Goal: Task Accomplishment & Management: Use online tool/utility

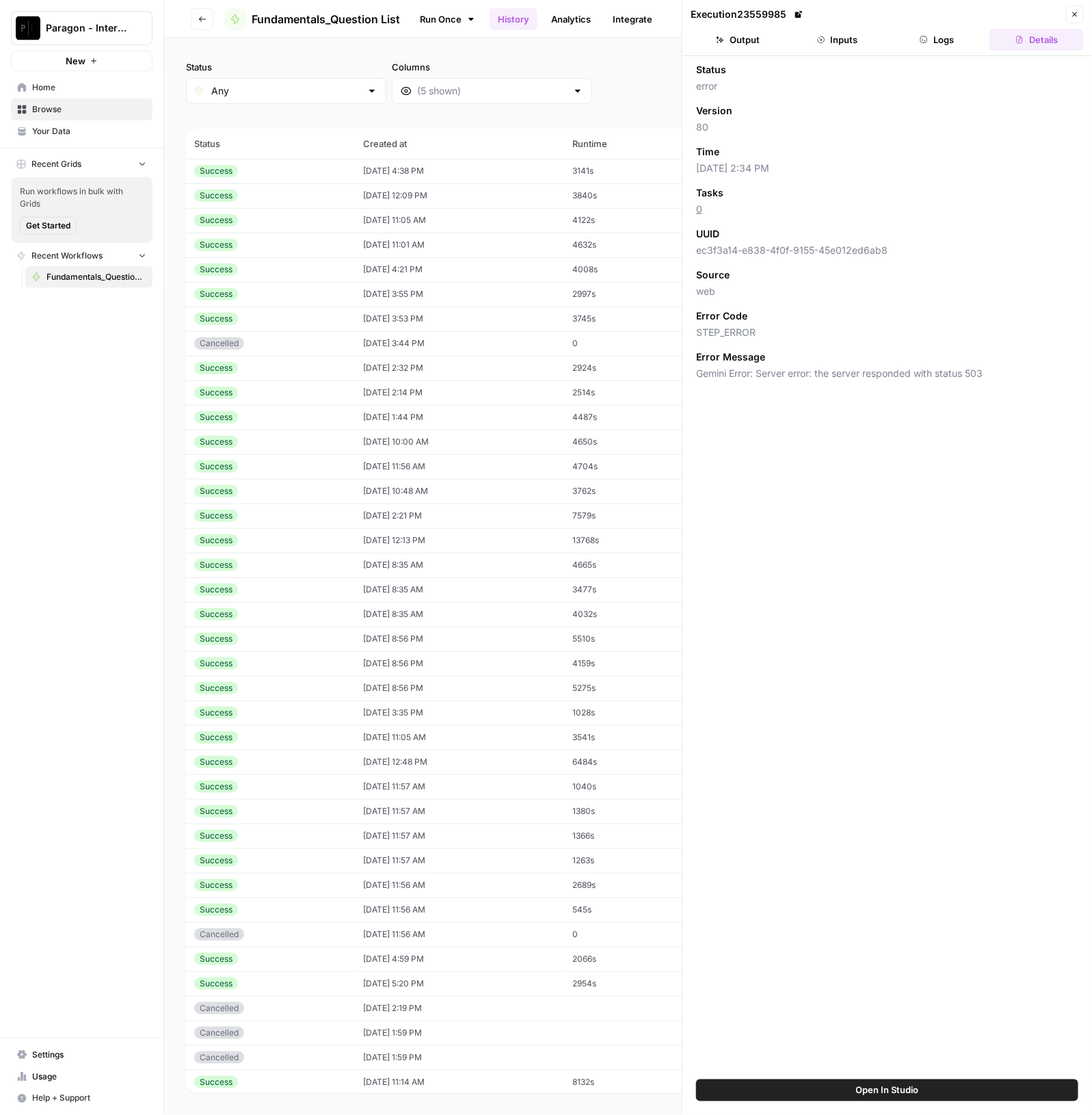
click at [96, 109] on span "Browse" at bounding box center [89, 109] width 114 height 12
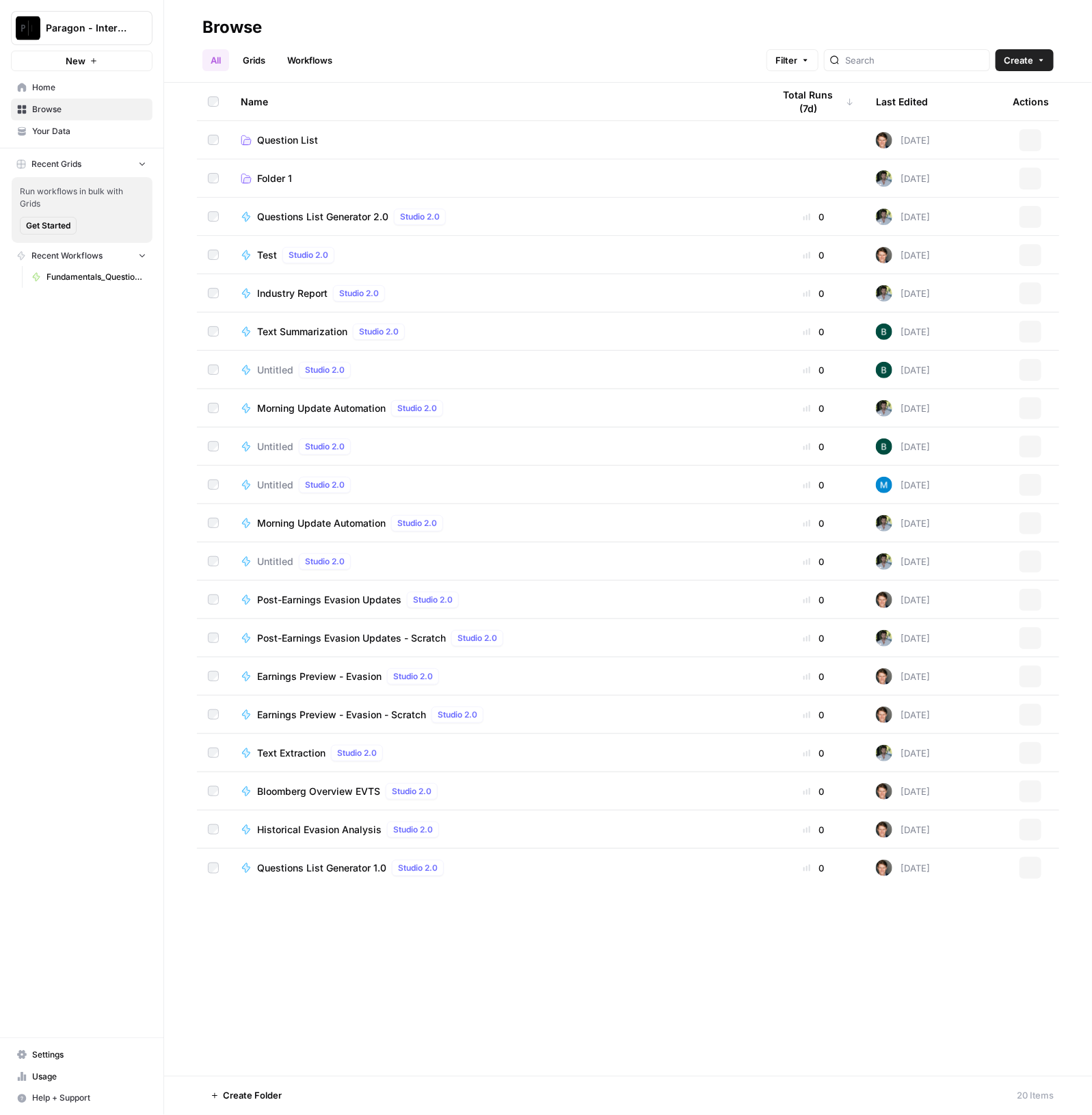
click at [372, 148] on td "Question List" at bounding box center [496, 139] width 533 height 37
click at [294, 133] on span "Question List" at bounding box center [288, 140] width 61 height 14
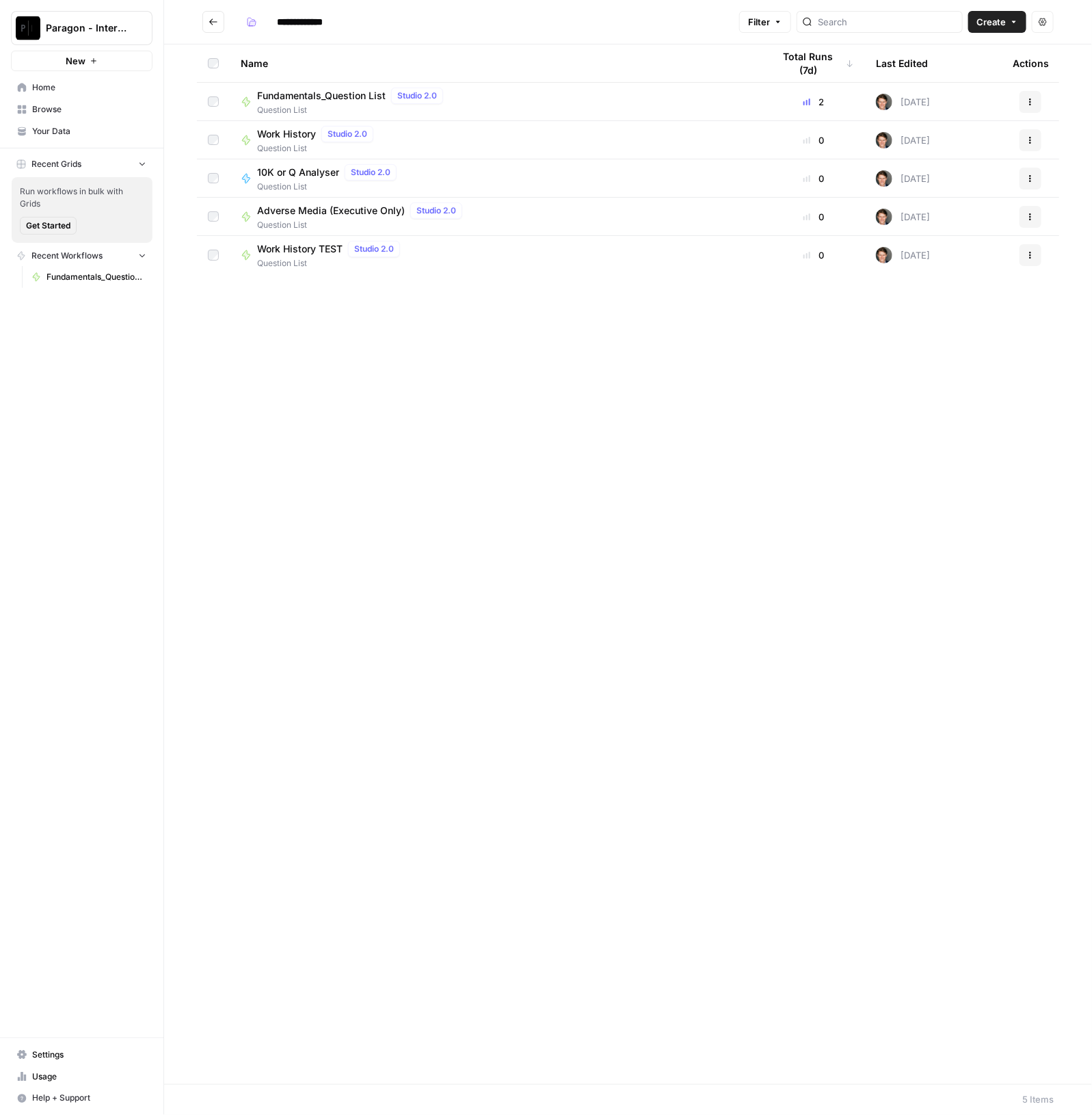
click at [314, 89] on span "Fundamentals_Question List" at bounding box center [321, 96] width 128 height 14
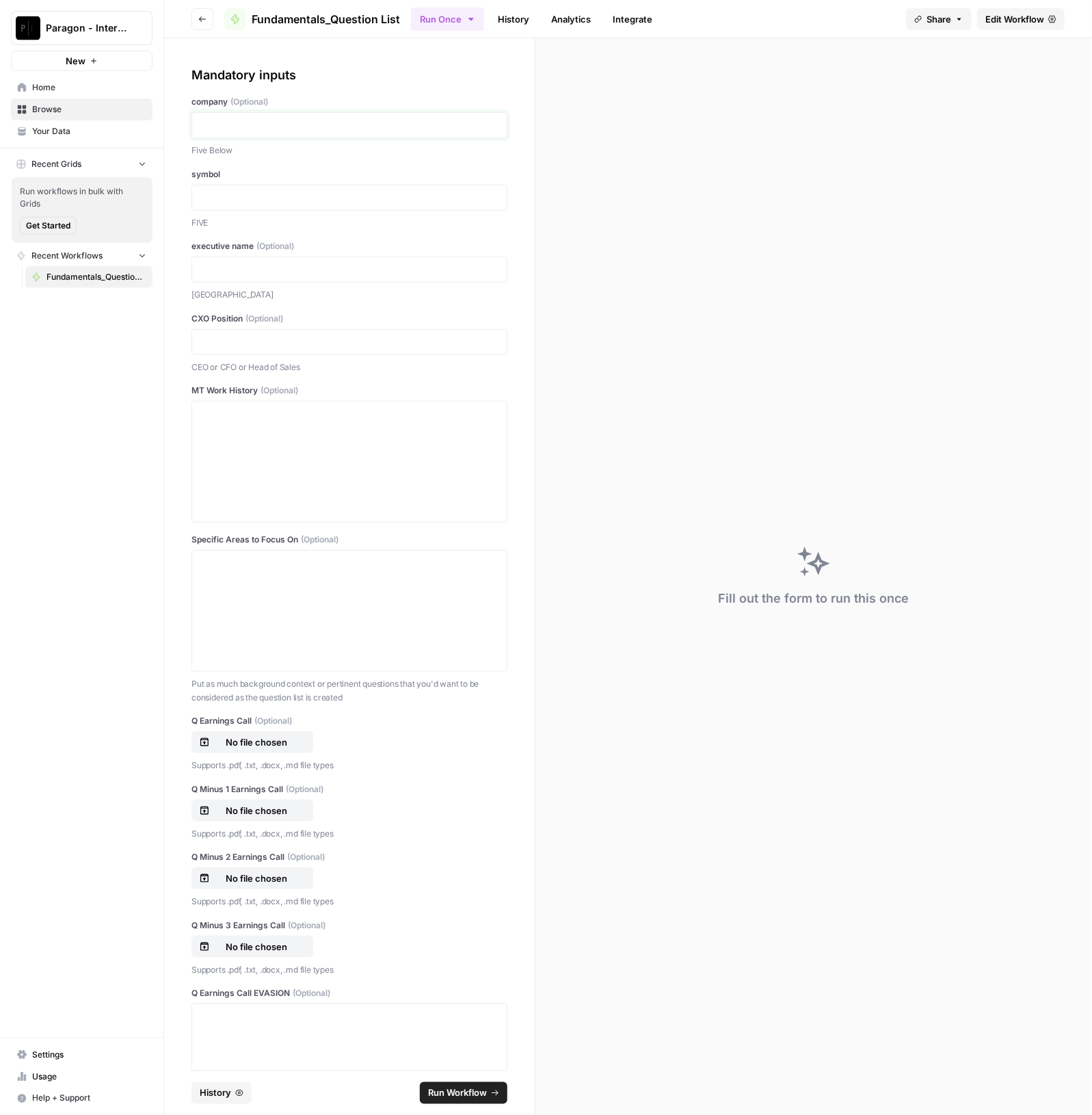
click at [297, 132] on p at bounding box center [349, 125] width 298 height 14
click at [256, 424] on div at bounding box center [349, 461] width 298 height 109
click at [245, 196] on p at bounding box center [349, 198] width 298 height 14
click at [197, 343] on div "***" at bounding box center [349, 342] width 316 height 26
click at [206, 340] on p "***" at bounding box center [343, 342] width 285 height 14
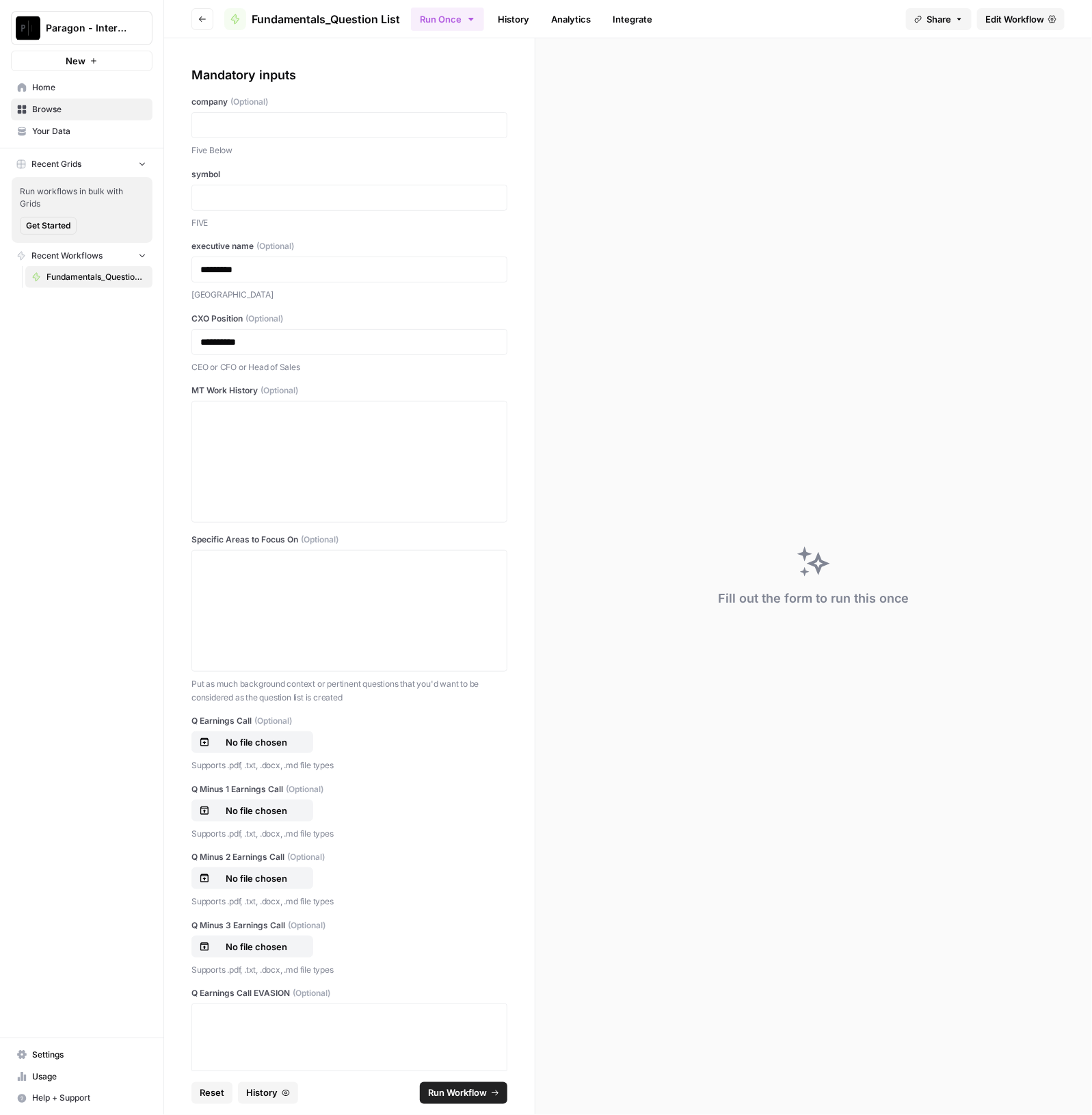
click at [272, 244] on span "(Optional)" at bounding box center [275, 246] width 37 height 12
click at [241, 197] on p at bounding box center [349, 198] width 298 height 14
click at [252, 101] on span "(Optional)" at bounding box center [249, 102] width 37 height 12
click at [250, 124] on p at bounding box center [349, 125] width 298 height 14
drag, startPoint x: 238, startPoint y: 191, endPoint x: 126, endPoint y: 197, distance: 112.2
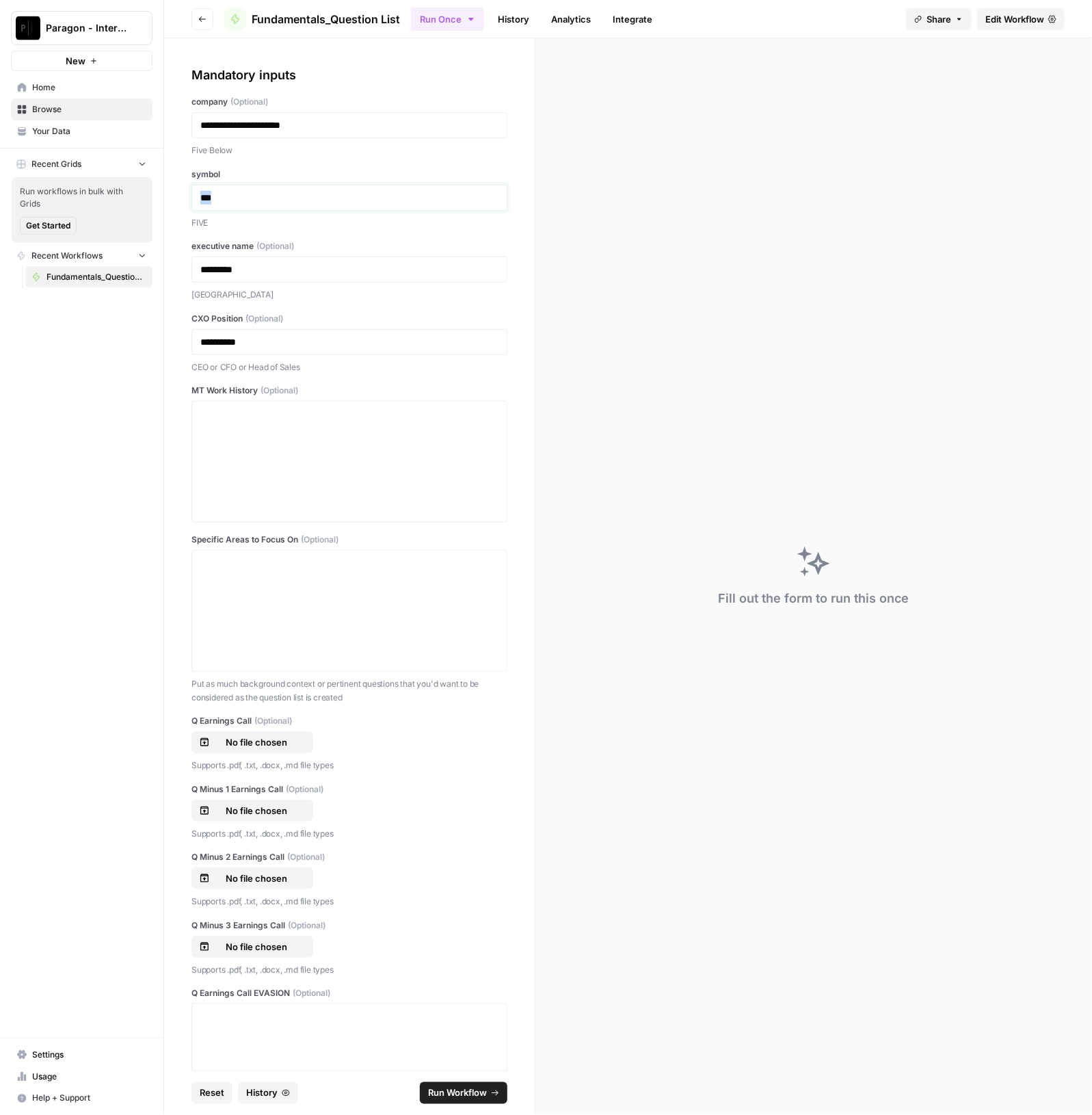
click at [126, 197] on div "**********" at bounding box center [546, 558] width 1092 height 1115
click at [340, 465] on div at bounding box center [349, 461] width 298 height 109
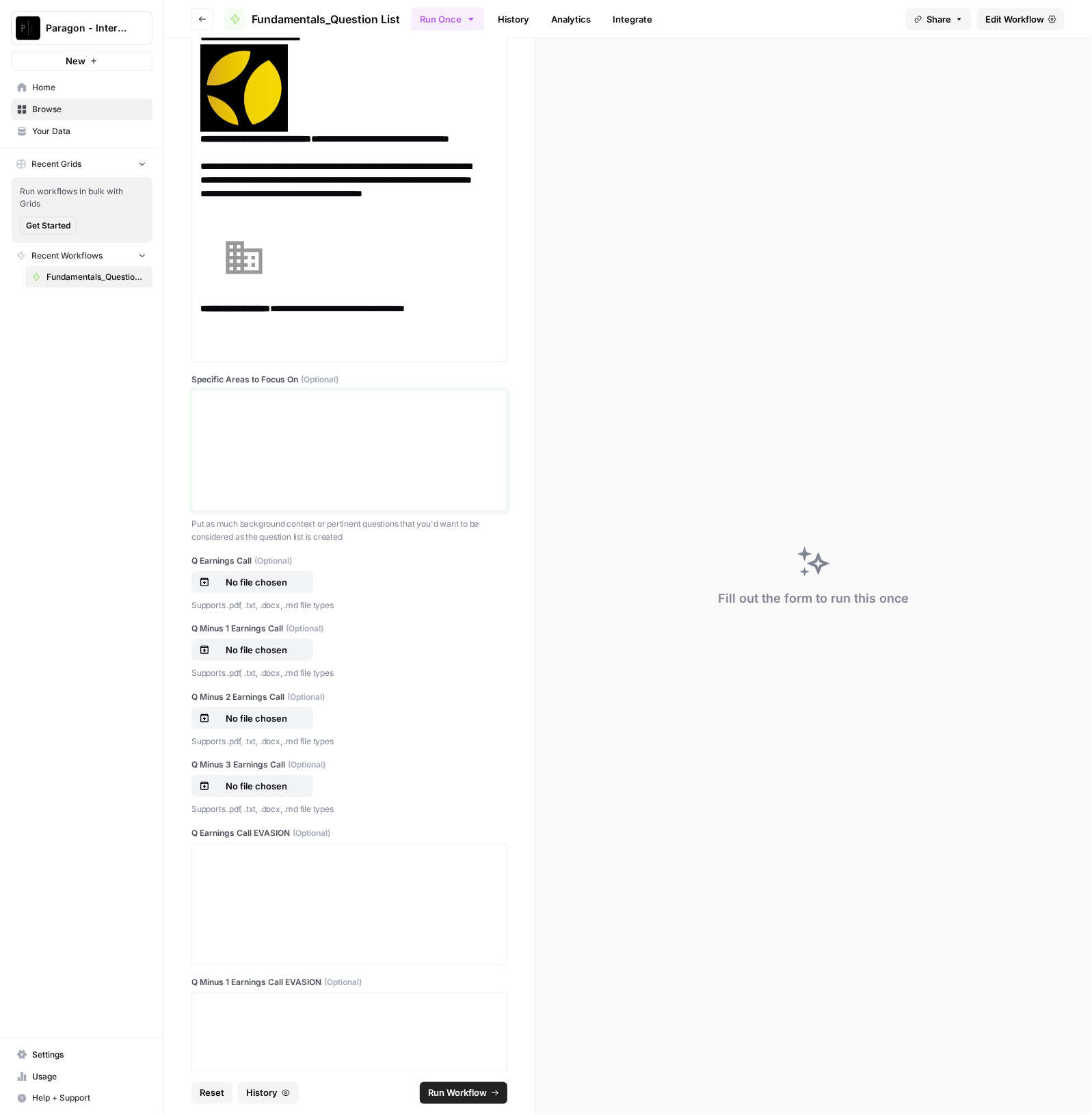
scroll to position [851, 0]
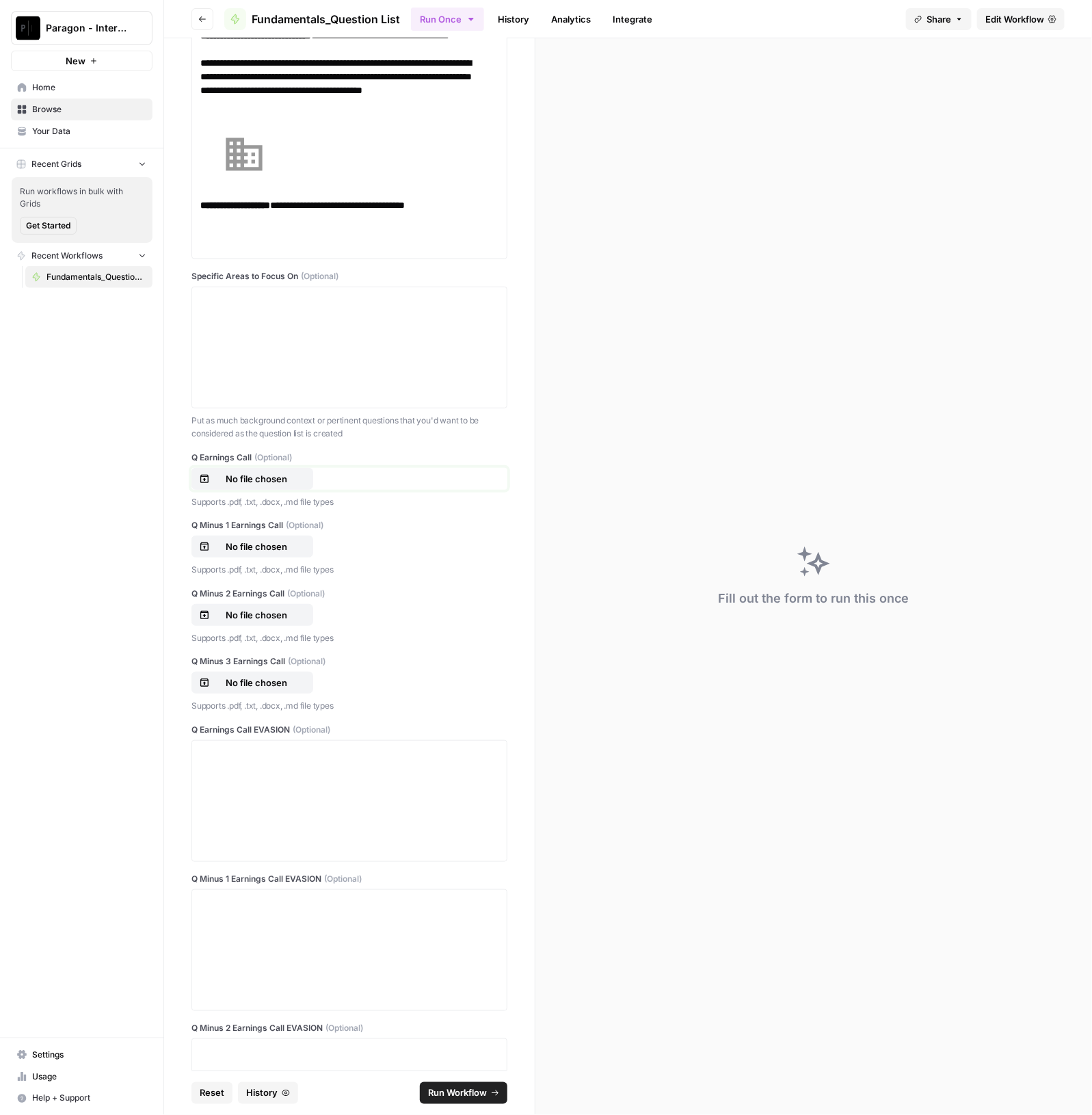
click at [262, 473] on p "No file chosen" at bounding box center [256, 479] width 87 height 14
click at [275, 543] on p "No file chosen" at bounding box center [256, 547] width 87 height 14
click at [248, 608] on p "No file chosen" at bounding box center [256, 615] width 87 height 14
click at [265, 684] on p "No file chosen" at bounding box center [256, 683] width 87 height 14
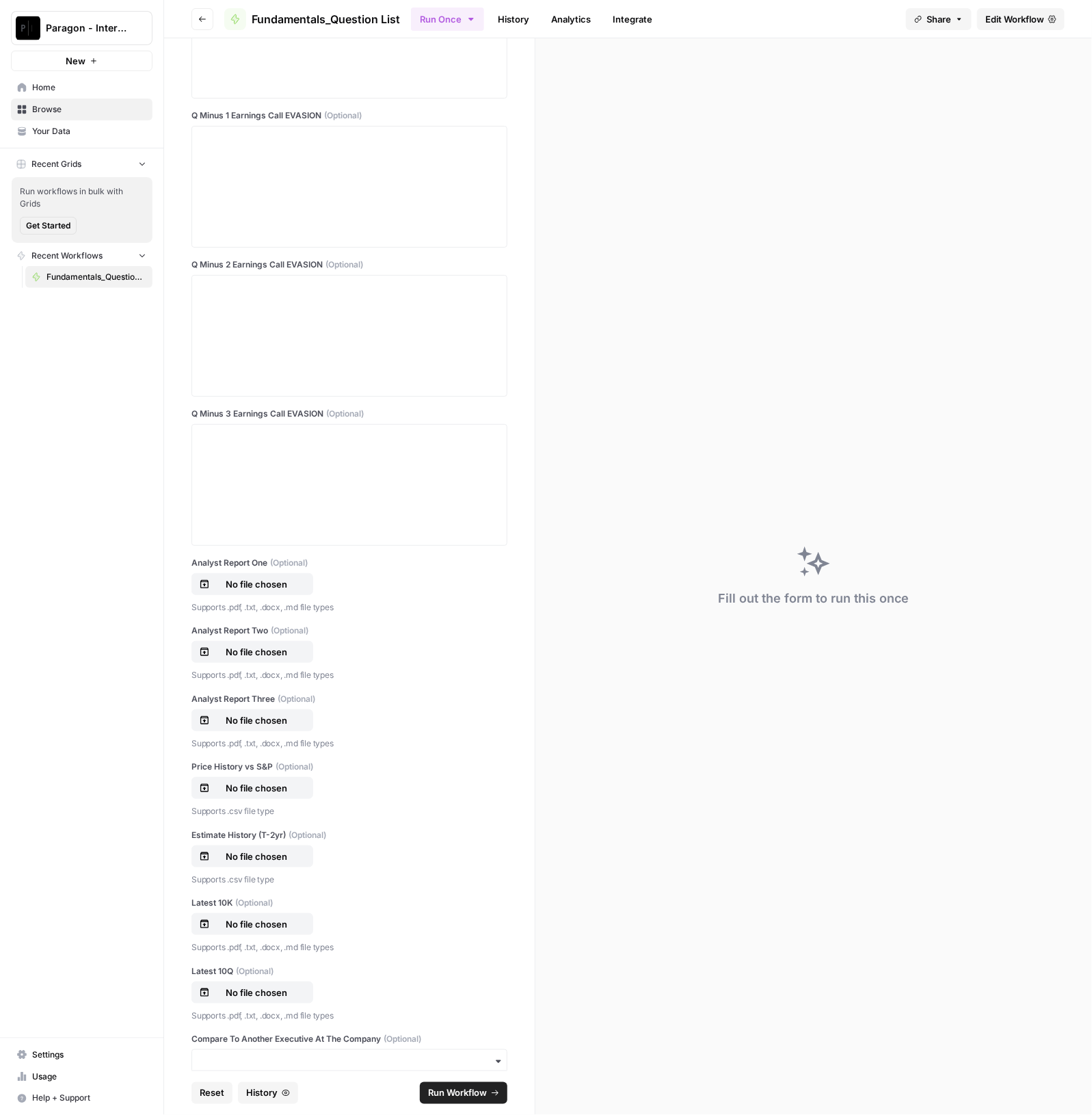
scroll to position [1621, 0]
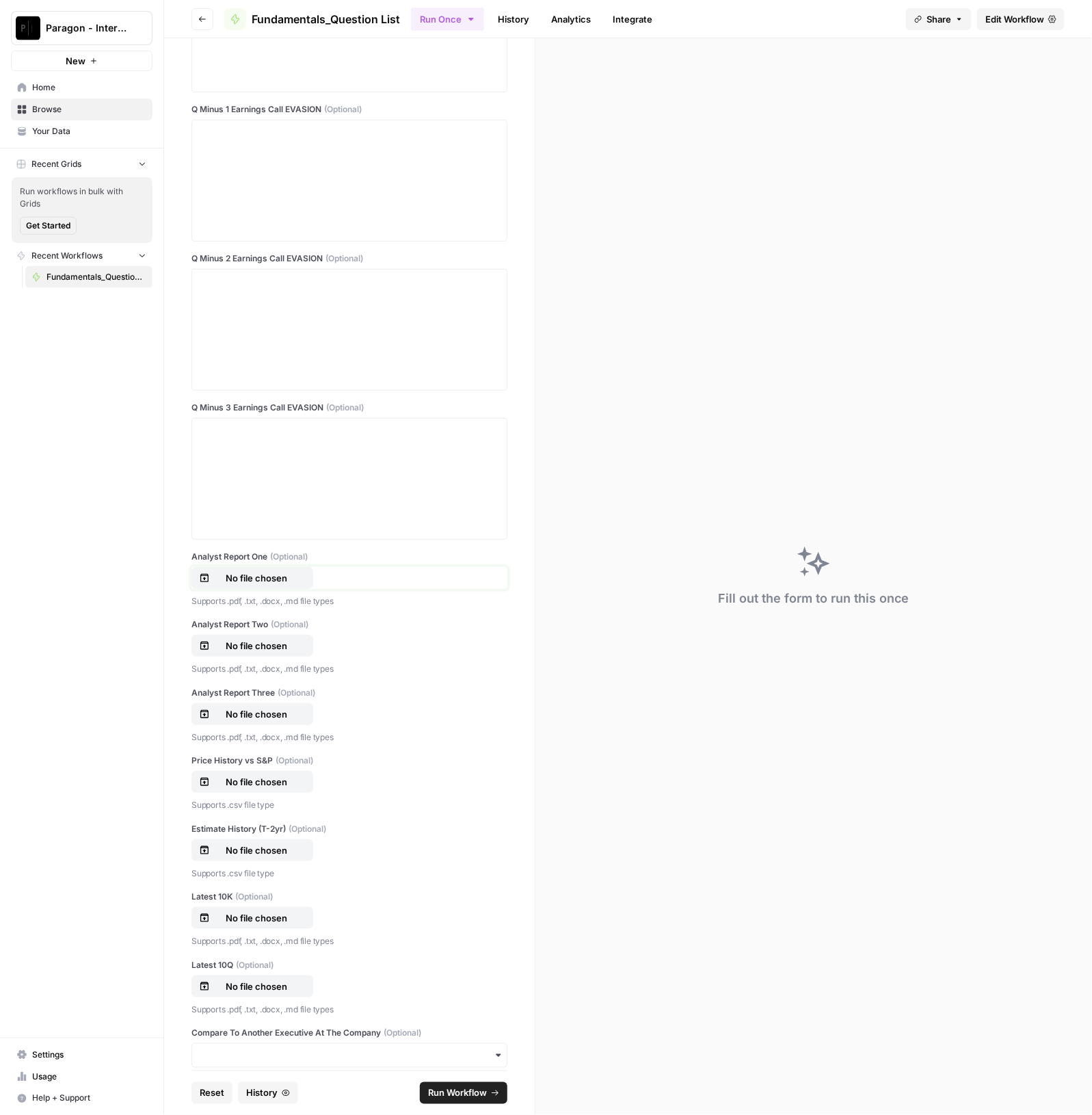
click at [276, 571] on p "No file chosen" at bounding box center [256, 578] width 87 height 14
click at [234, 650] on button "No file chosen" at bounding box center [252, 645] width 122 height 22
click at [255, 709] on p "No file chosen" at bounding box center [256, 714] width 87 height 14
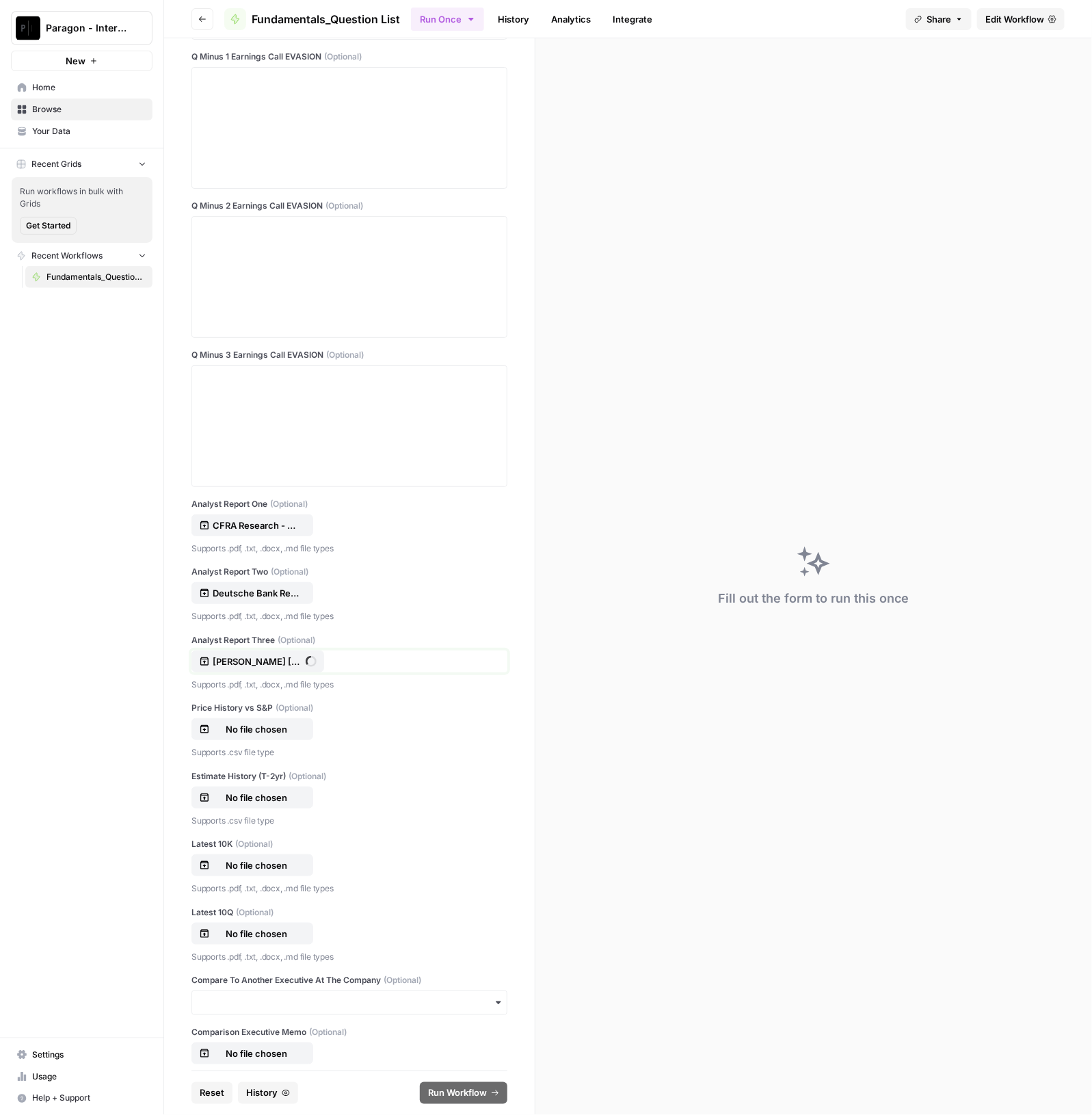
scroll to position [1699, 0]
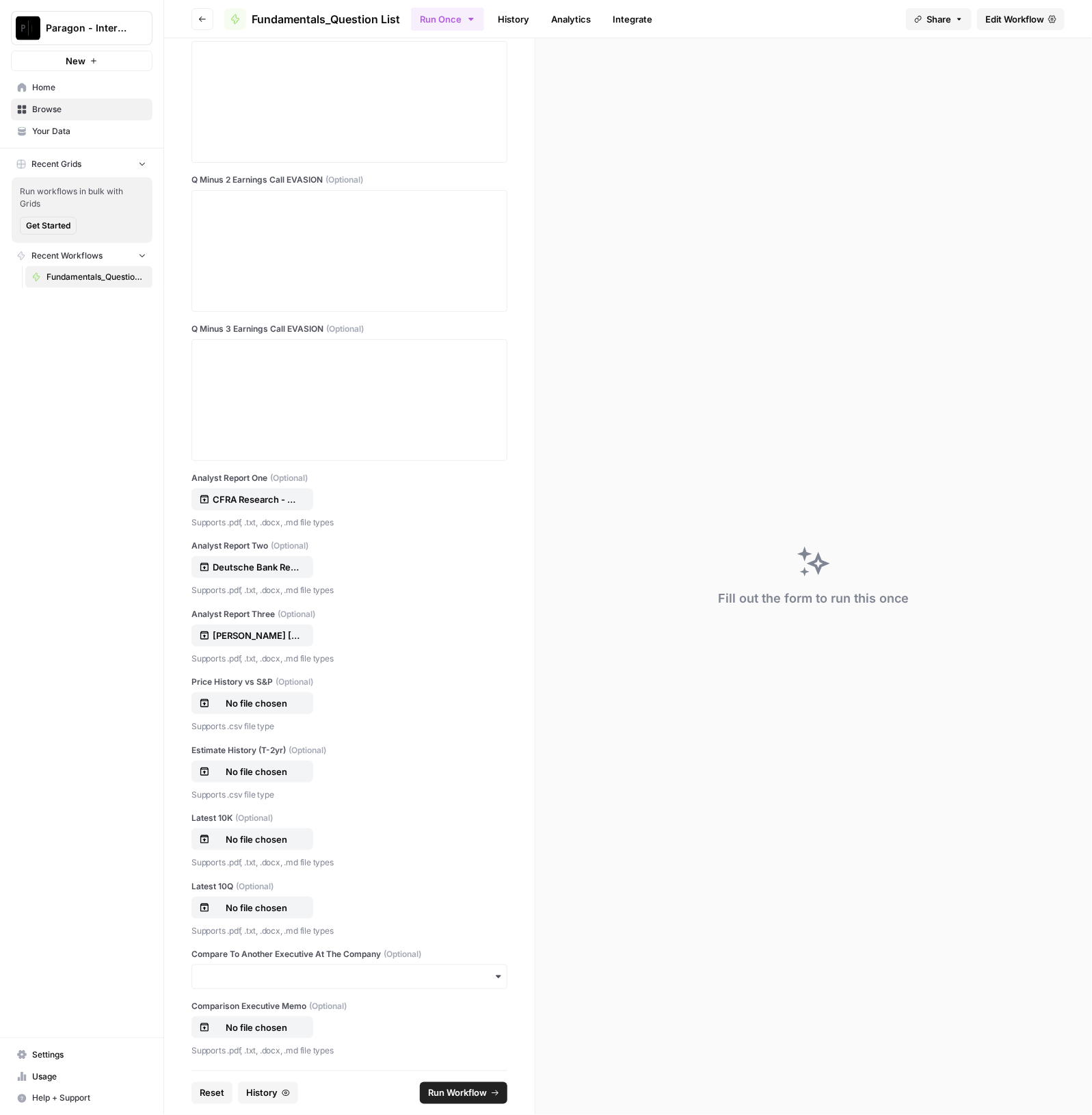
click at [229, 712] on div "Price History vs S&P (Optional) No file chosen Supports .csv file type" at bounding box center [349, 704] width 316 height 57
click at [260, 697] on p "No file chosen" at bounding box center [256, 703] width 87 height 14
click at [256, 768] on p "No file chosen" at bounding box center [256, 772] width 87 height 14
click at [268, 834] on p "No file chosen" at bounding box center [256, 839] width 87 height 14
click at [258, 905] on p "No file chosen" at bounding box center [256, 908] width 87 height 14
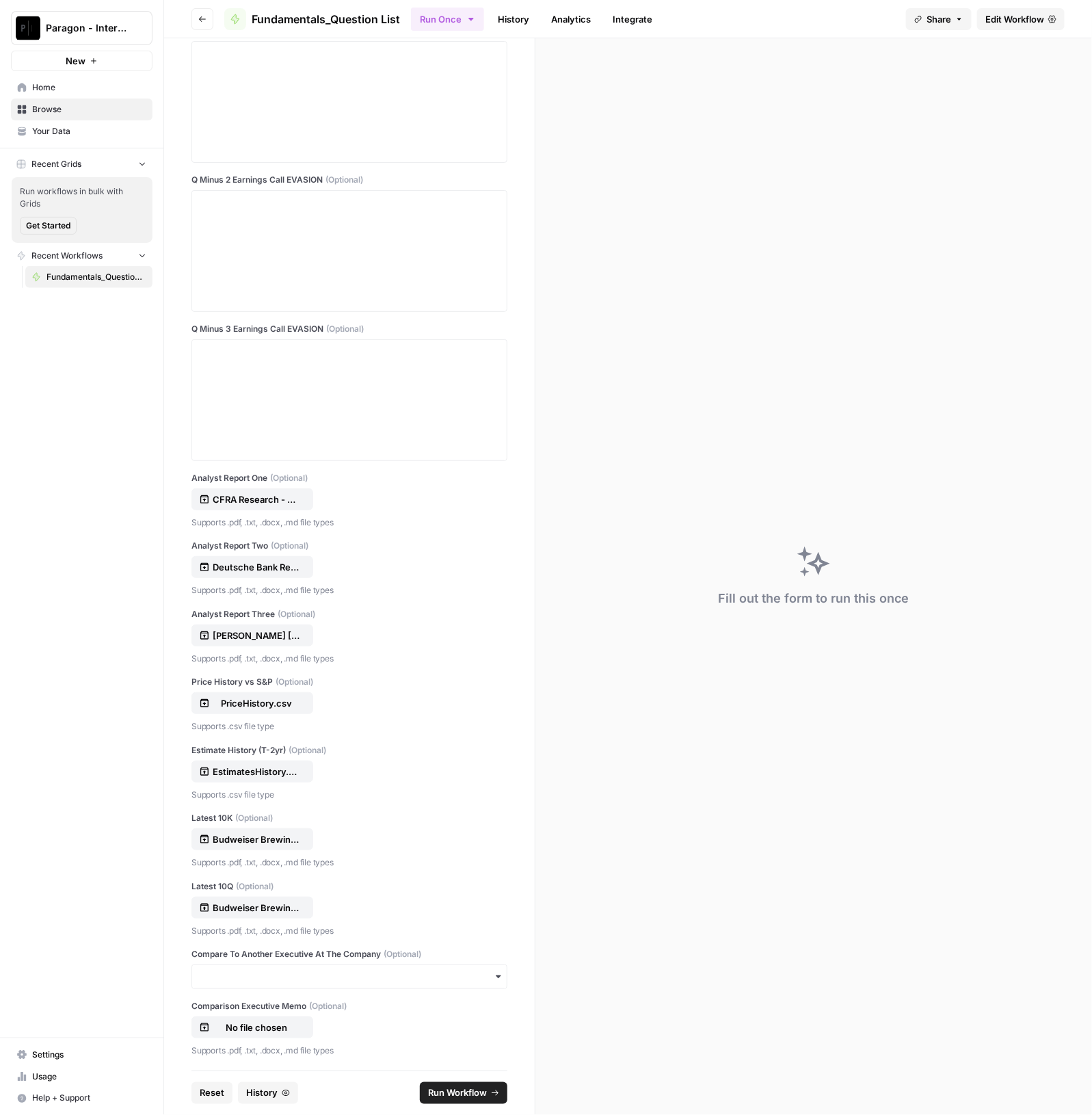
click at [479, 1091] on span "Run Workflow" at bounding box center [457, 1093] width 59 height 14
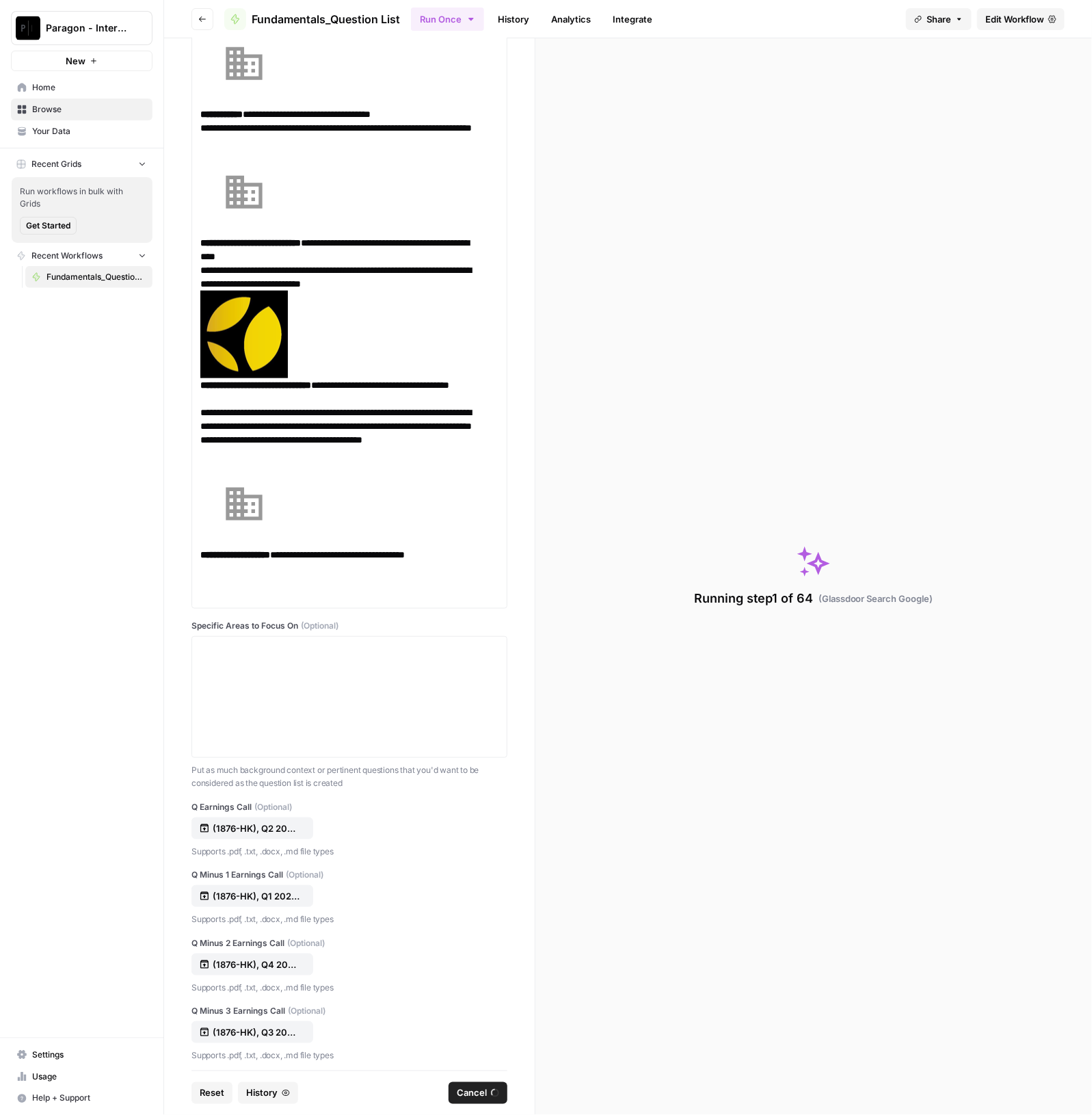
scroll to position [0, 0]
